Goal: Task Accomplishment & Management: Use online tool/utility

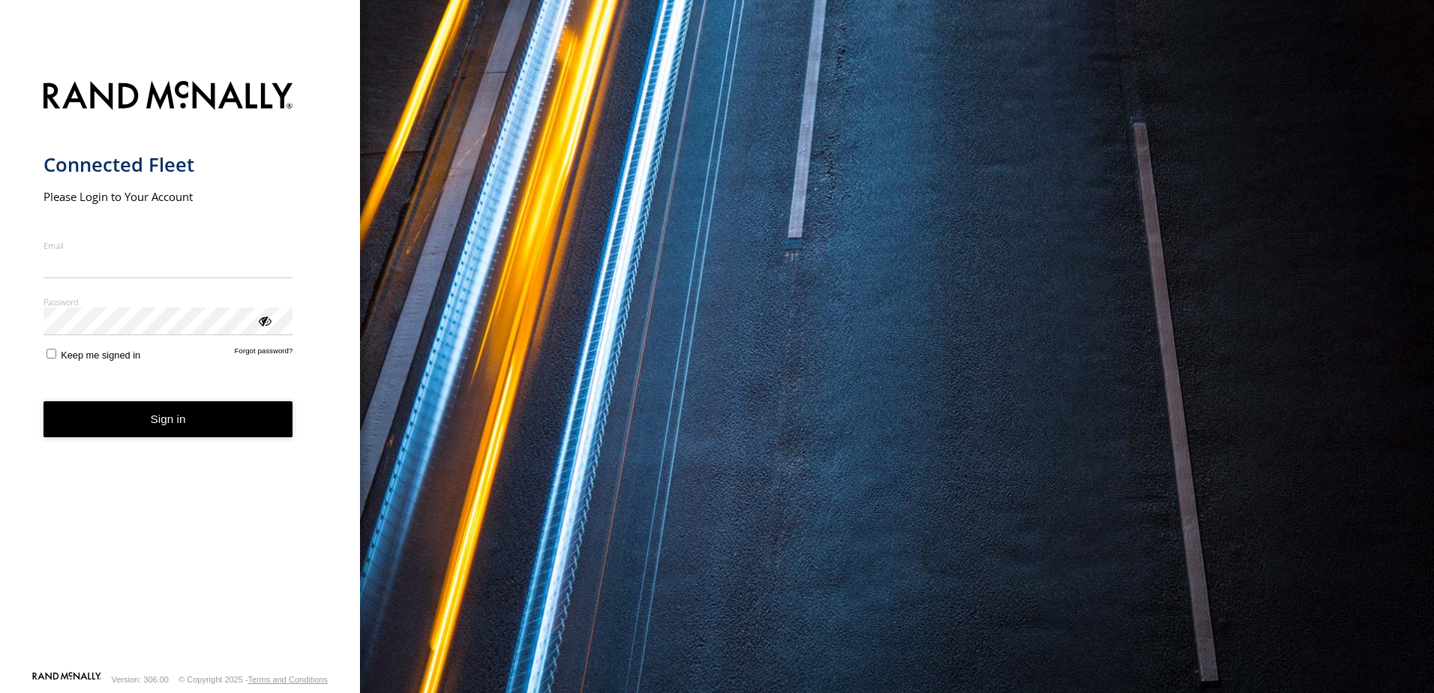
click at [293, 263] on nordpass-icon "main" at bounding box center [293, 263] width 0 height 13
click at [0, 692] on nordpass-autofill-portal at bounding box center [0, 693] width 0 height 0
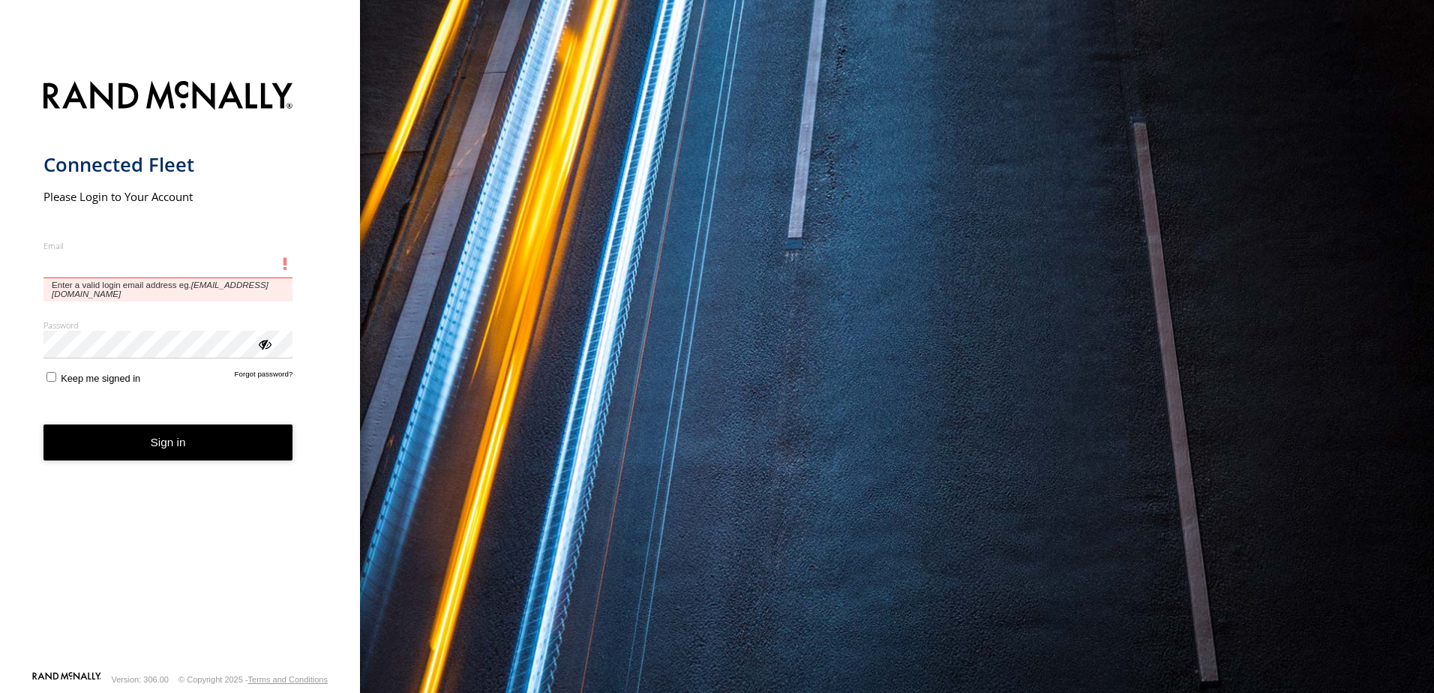
type input "**********"
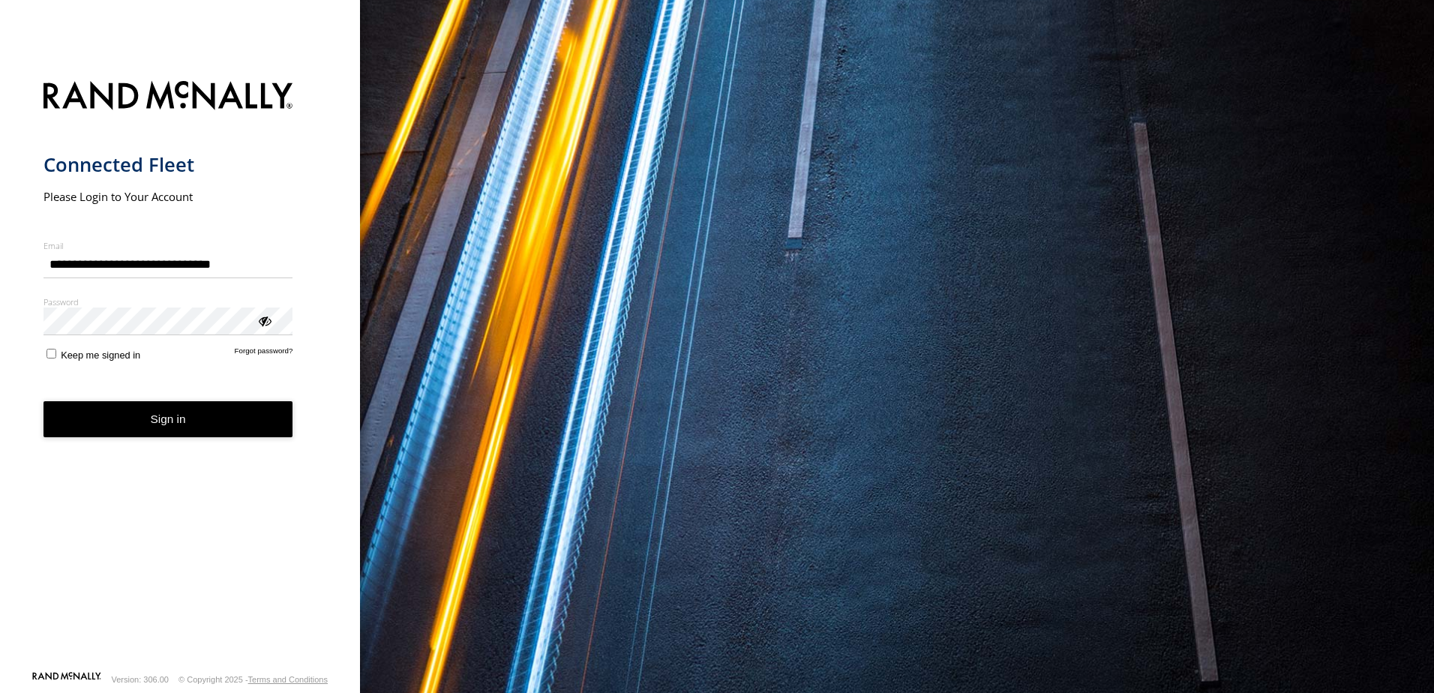
click at [149, 420] on button "Sign in" at bounding box center [169, 419] width 250 height 37
